Goal: Task Accomplishment & Management: Manage account settings

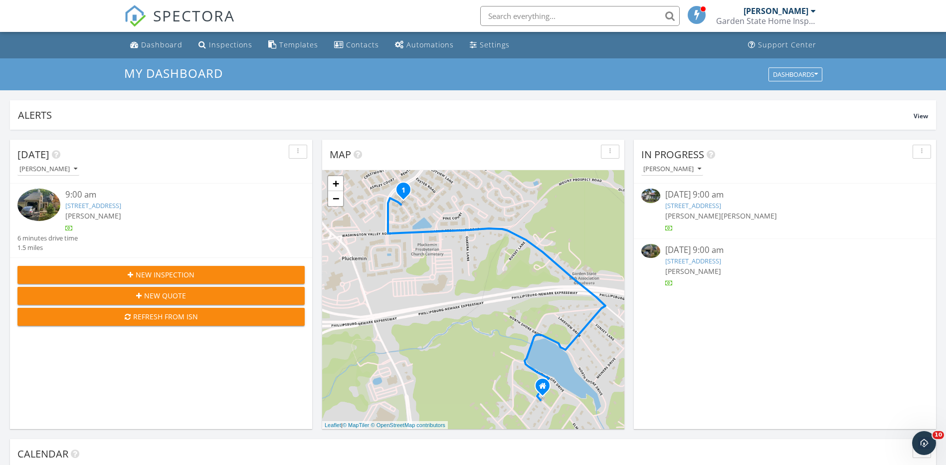
click at [721, 204] on link "15 Independence Dr, Hillsborough Township, NJ 08844" at bounding box center [693, 205] width 56 height 9
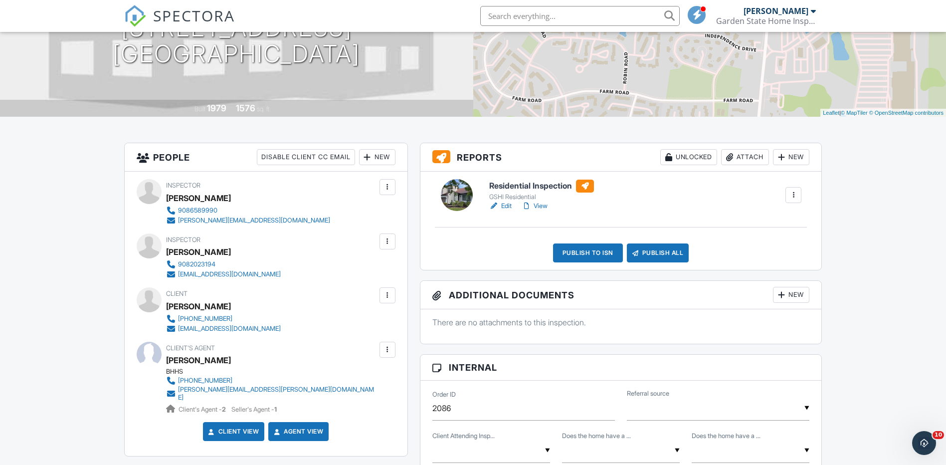
click at [789, 154] on div "New" at bounding box center [791, 157] width 36 height 16
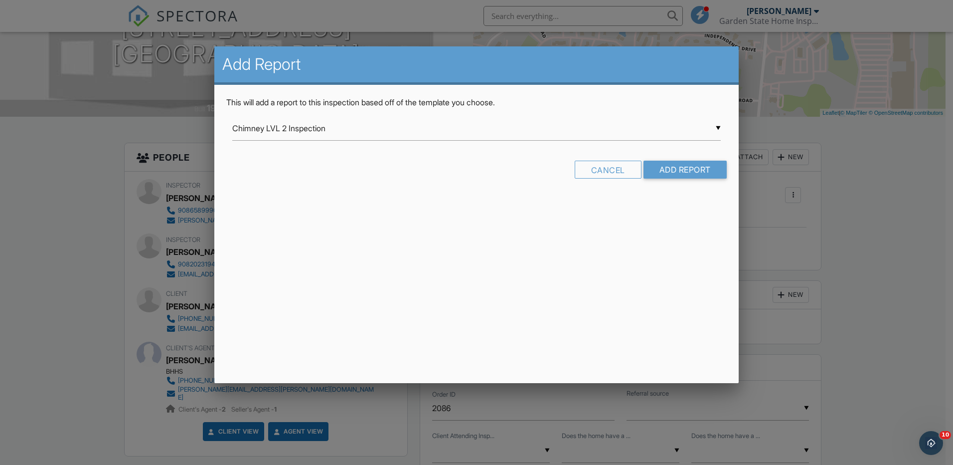
click at [718, 125] on div "▼ Chimney LVL 2 Inspection Chimney LVL 2 Inspection GSHI Commercial Inspection …" at bounding box center [476, 128] width 489 height 24
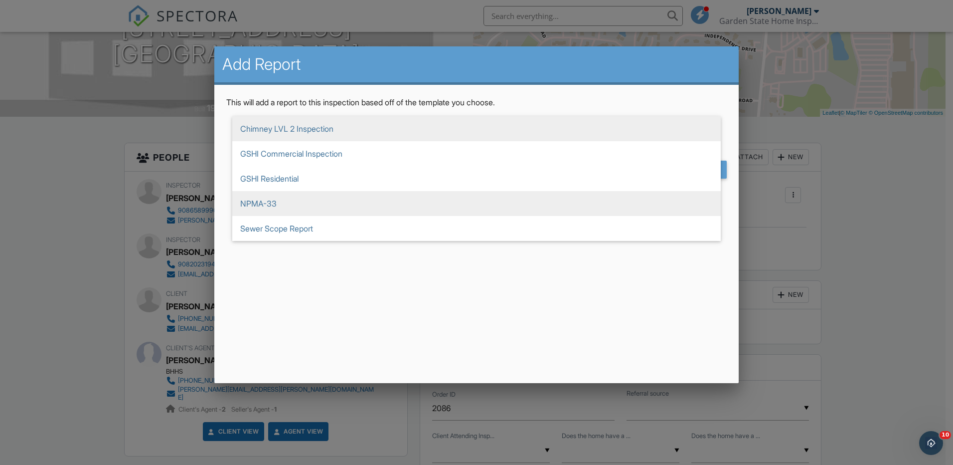
click at [322, 198] on span "NPMA-33" at bounding box center [476, 203] width 489 height 25
type input "NPMA-33"
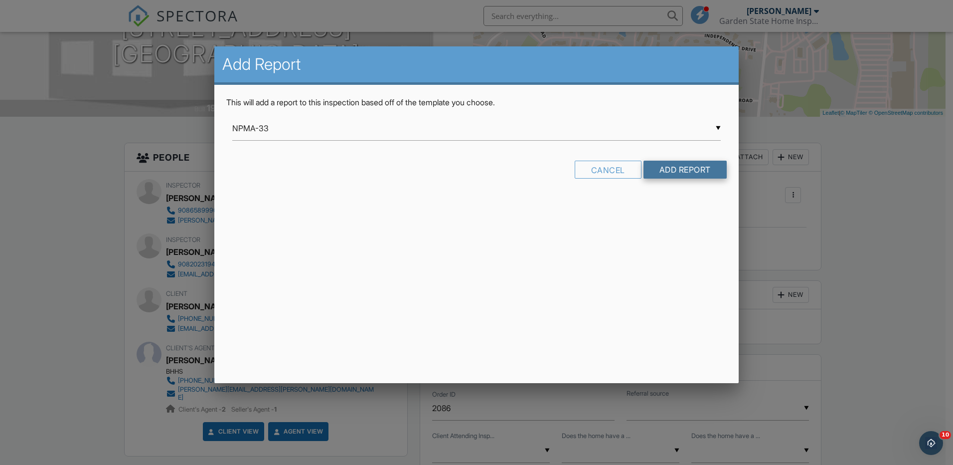
click at [681, 167] on input "Add Report" at bounding box center [685, 170] width 83 height 18
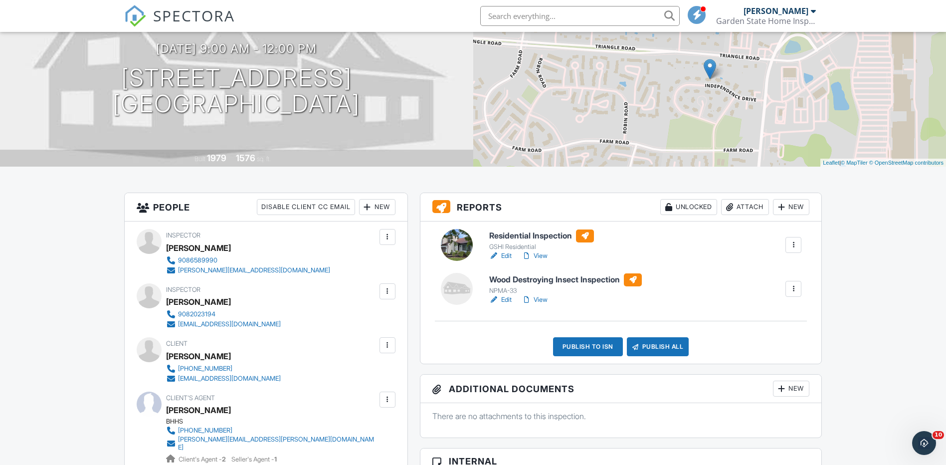
click at [510, 302] on link "Edit" at bounding box center [500, 300] width 22 height 10
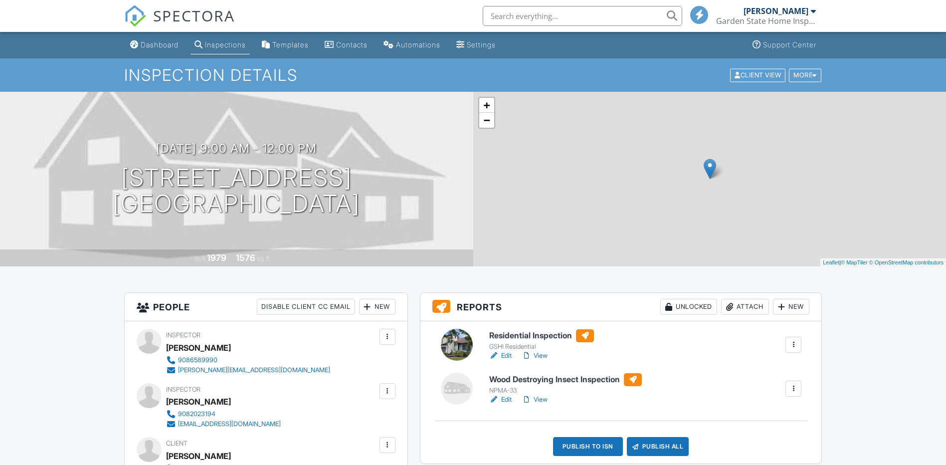
click at [537, 355] on link "View" at bounding box center [534, 355] width 26 height 10
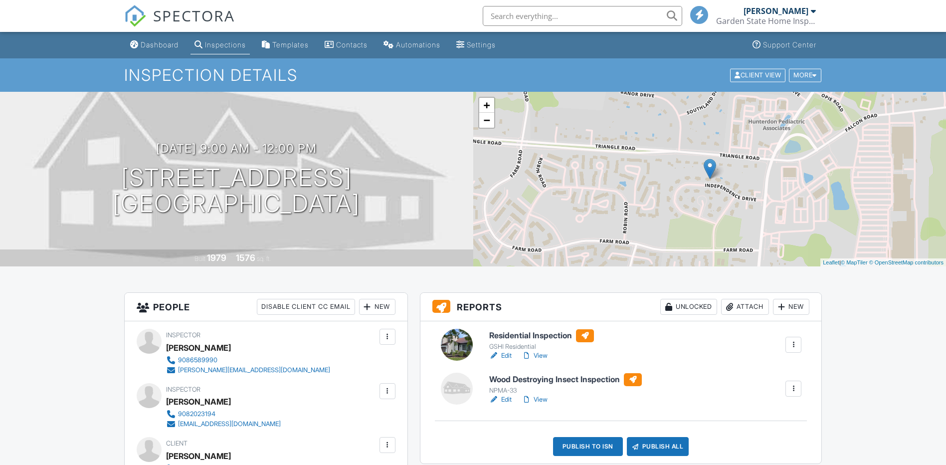
click at [504, 356] on link "Edit" at bounding box center [500, 355] width 22 height 10
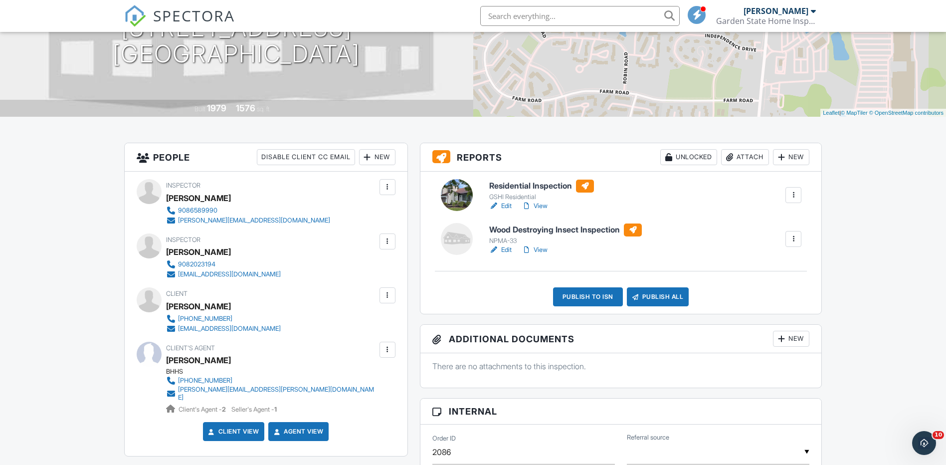
click at [650, 296] on div "Publish All" at bounding box center [658, 296] width 62 height 19
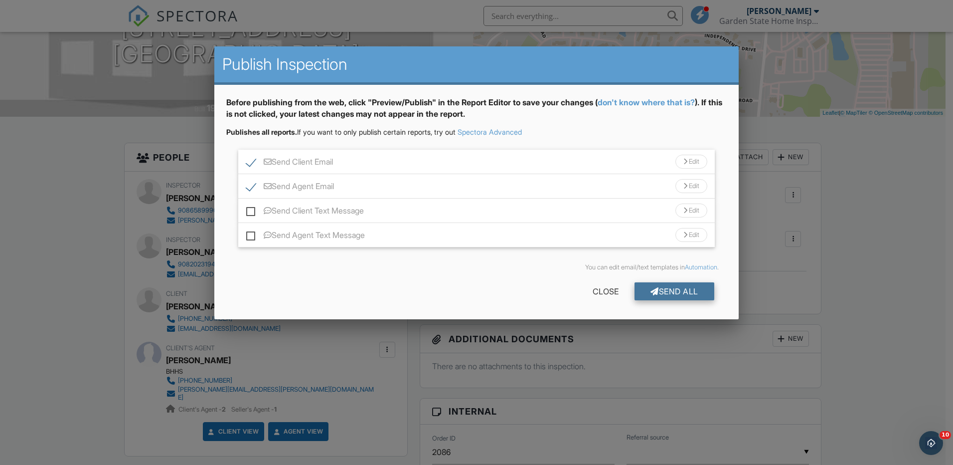
click at [684, 290] on div "Send All" at bounding box center [675, 291] width 80 height 18
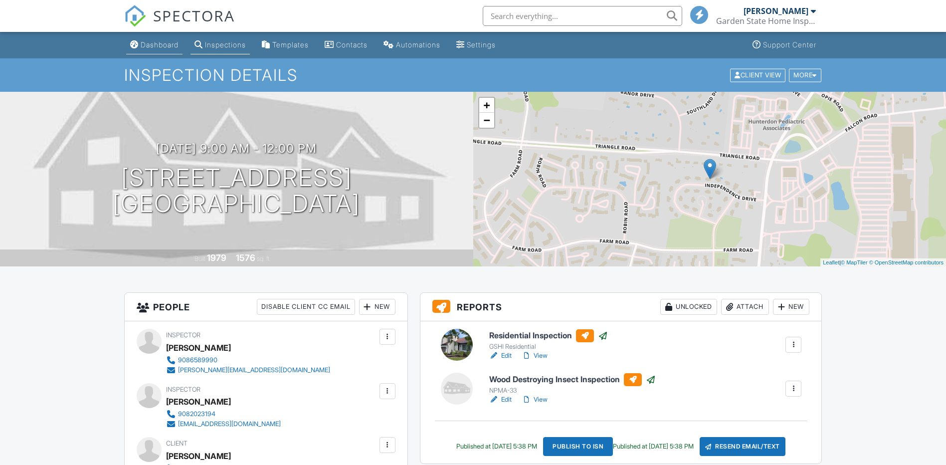
click at [164, 41] on div "Dashboard" at bounding box center [160, 44] width 38 height 8
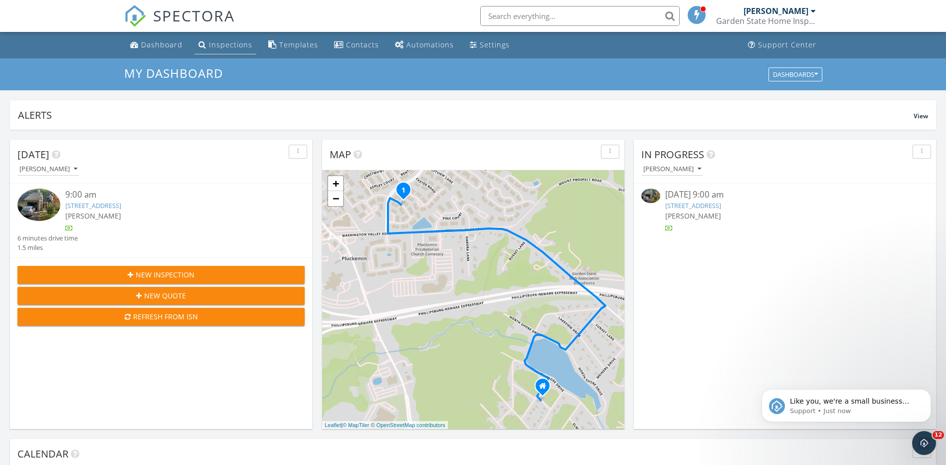
click at [213, 46] on div "Inspections" at bounding box center [230, 44] width 43 height 9
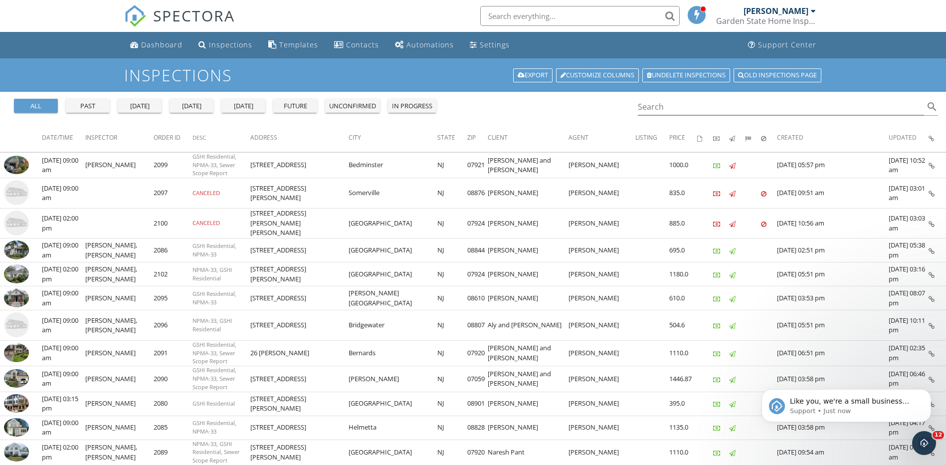
click at [631, 13] on input "text" at bounding box center [579, 16] width 199 height 20
type input "5"
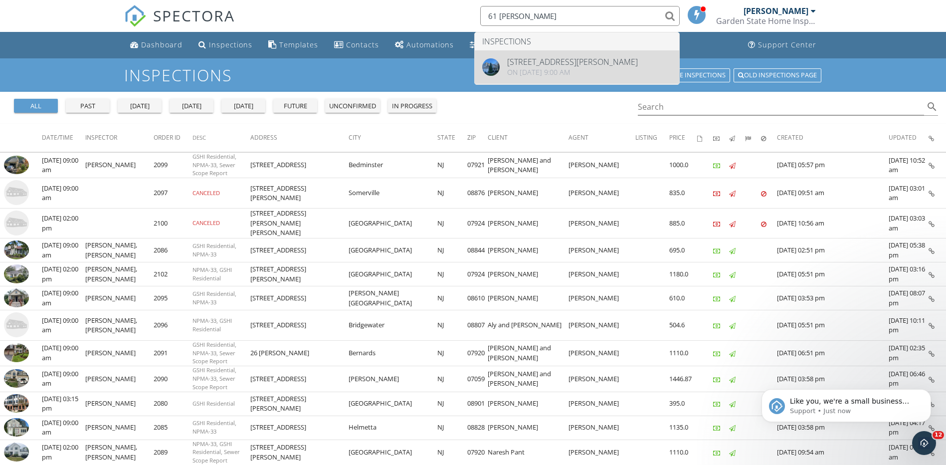
type input "61 [PERSON_NAME]"
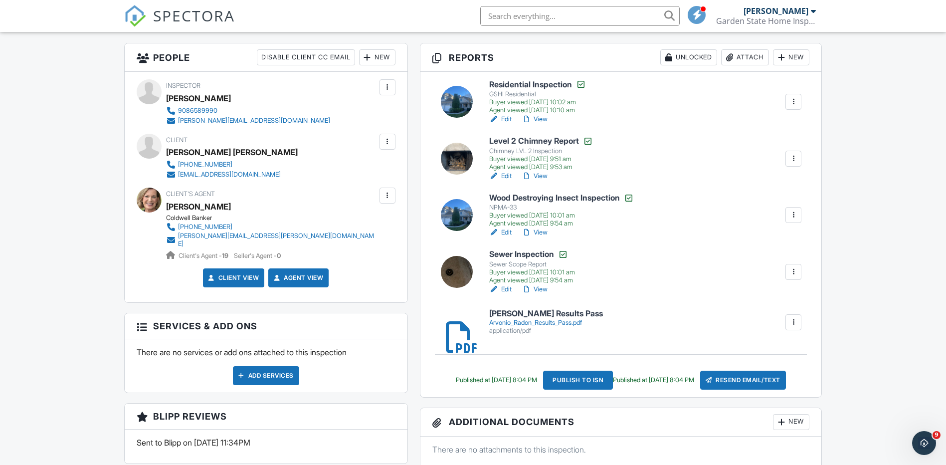
click at [540, 288] on link "View" at bounding box center [534, 289] width 26 height 10
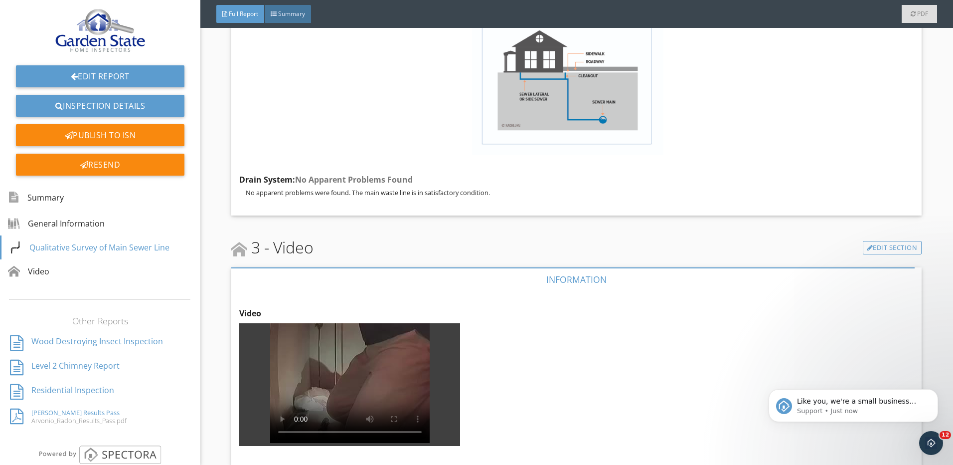
scroll to position [625, 0]
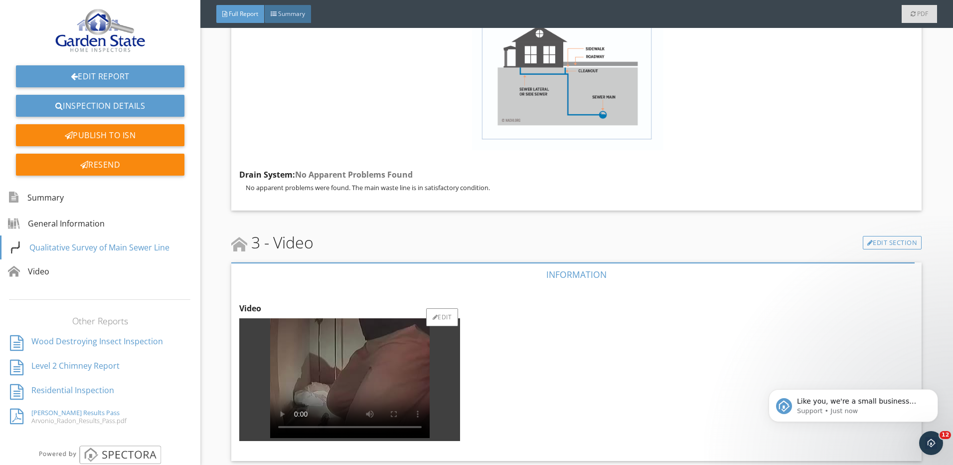
click at [361, 360] on video at bounding box center [350, 378] width 160 height 120
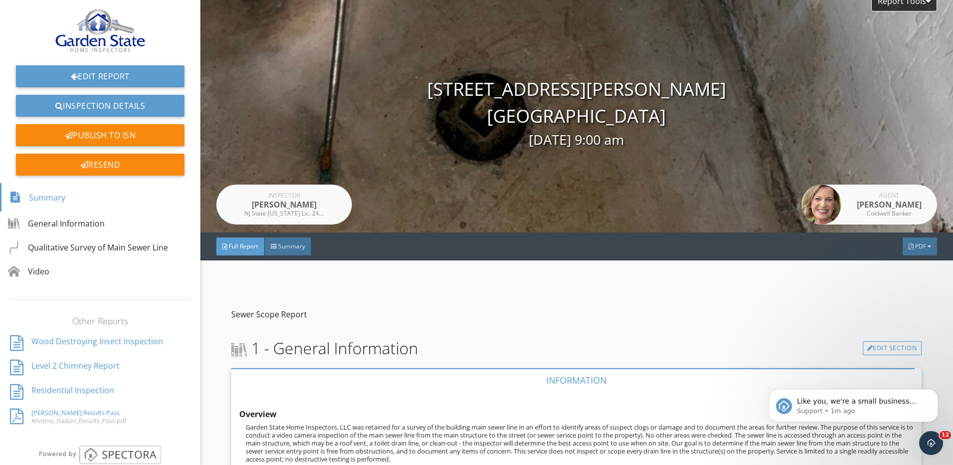
scroll to position [0, 0]
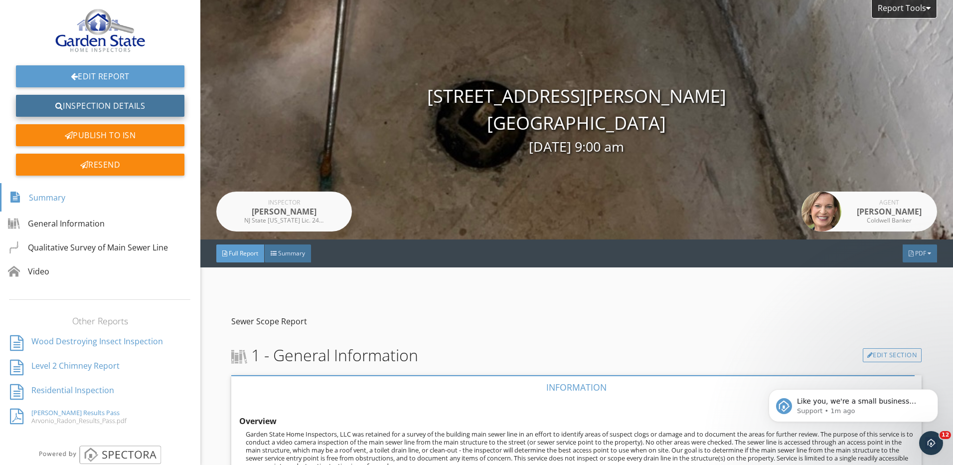
click at [121, 100] on link "Inspection Details" at bounding box center [100, 106] width 169 height 22
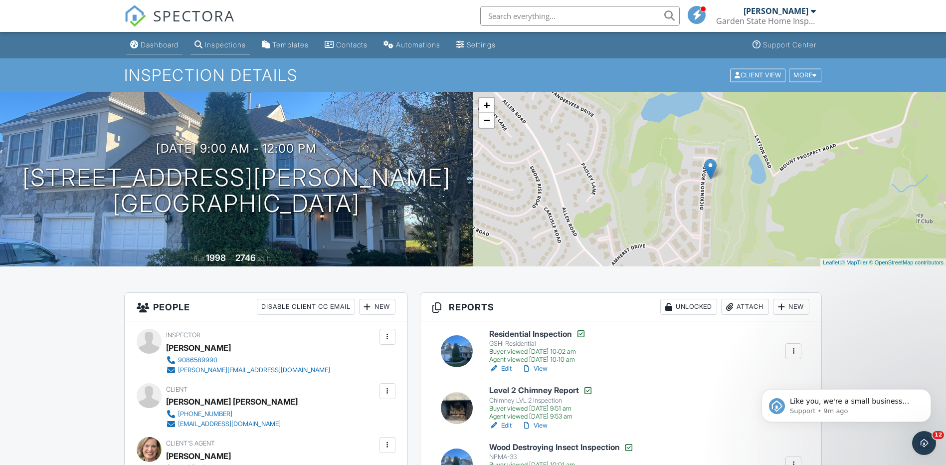
click at [164, 42] on div "Dashboard" at bounding box center [160, 44] width 38 height 8
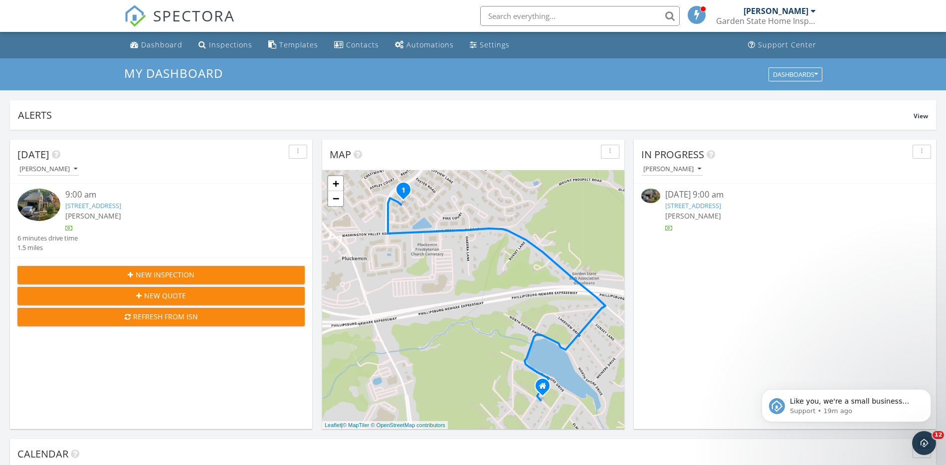
click at [717, 206] on link "38 Cambridge Rd, Bedminster, NJ 07921" at bounding box center [693, 205] width 56 height 9
